Goal: Information Seeking & Learning: Learn about a topic

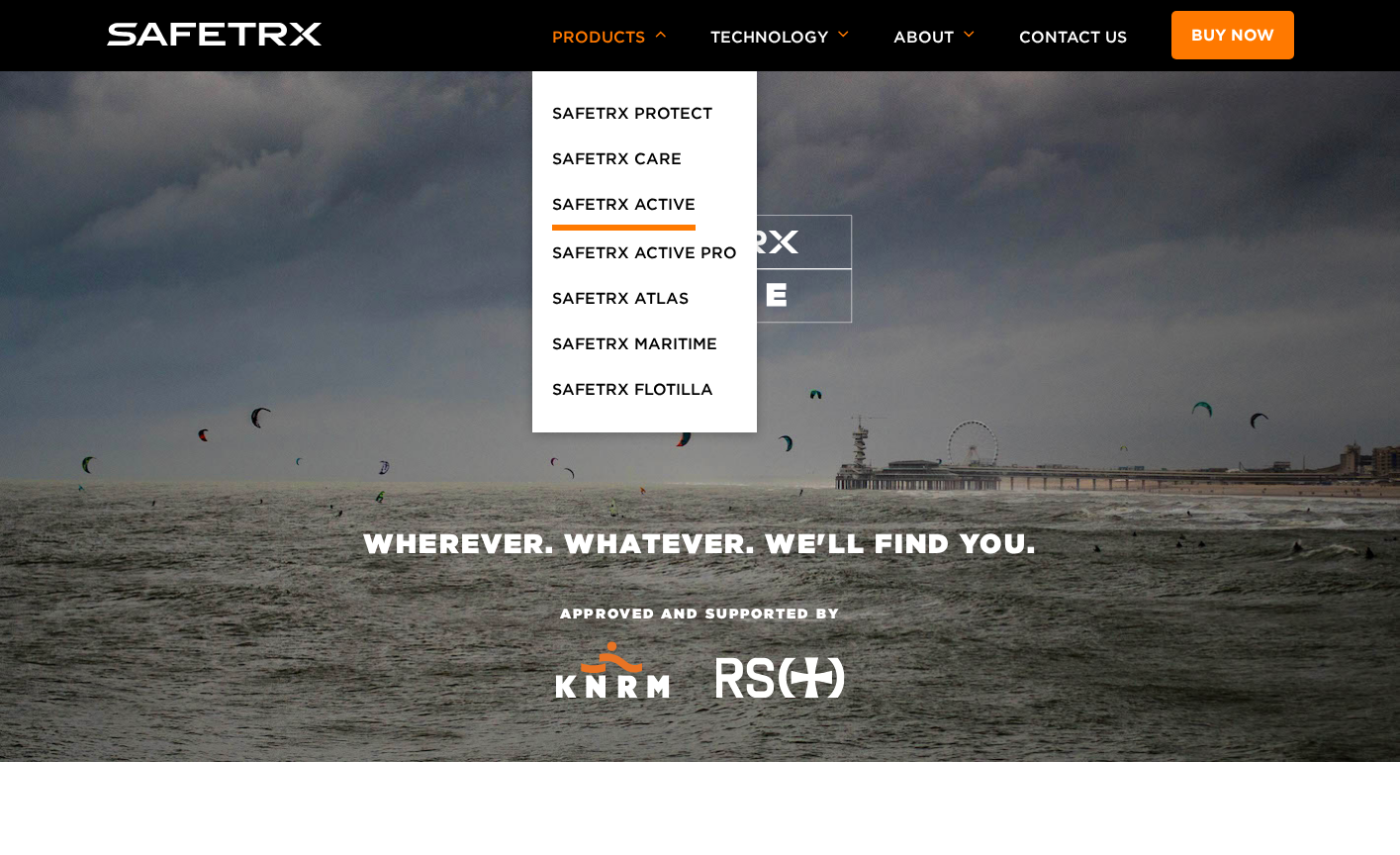
click at [600, 207] on link "SafeTrx Active" at bounding box center [624, 211] width 143 height 39
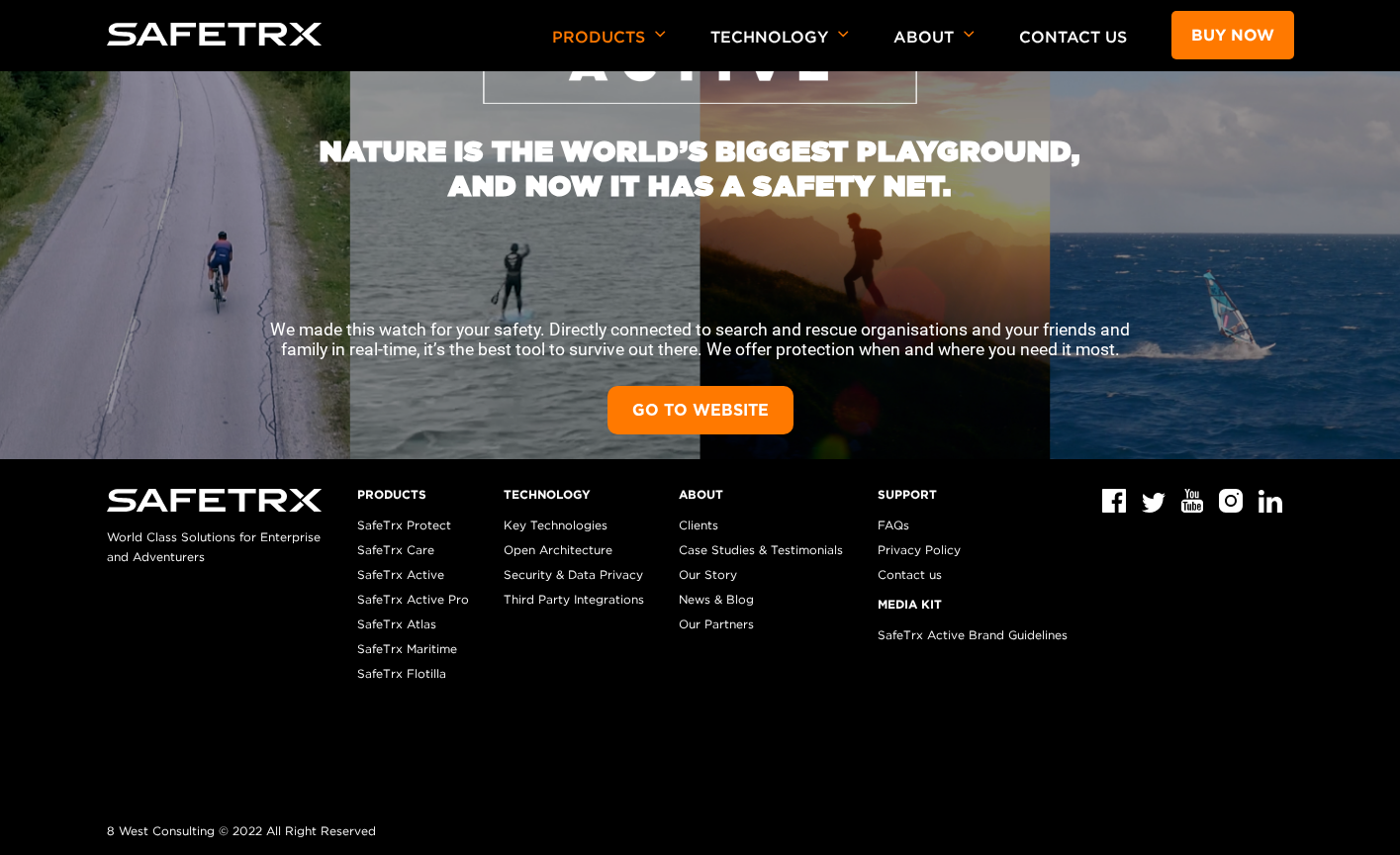
scroll to position [406, 0]
click at [733, 418] on link "GO TO WEBSITE" at bounding box center [700, 410] width 186 height 49
